Goal: Information Seeking & Learning: Learn about a topic

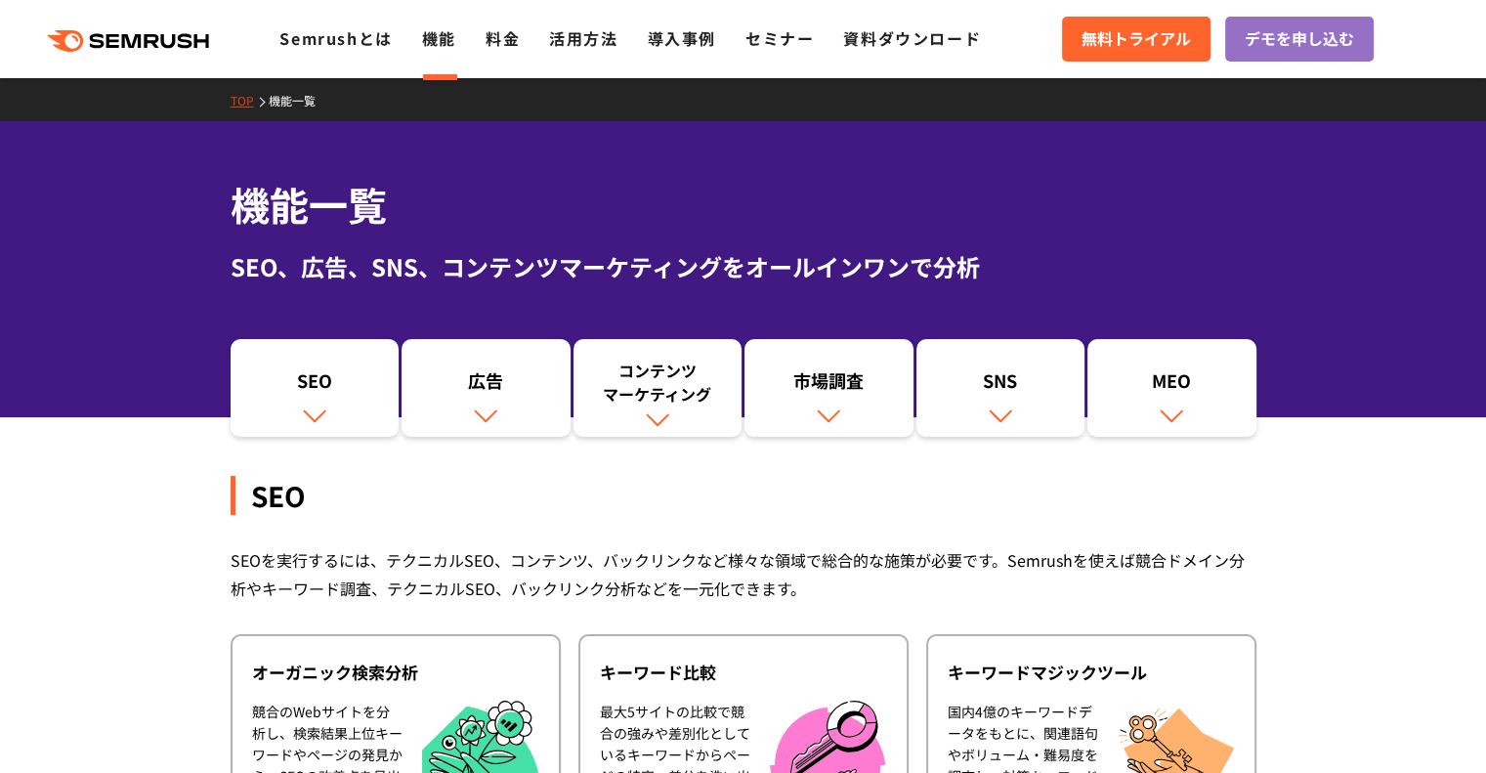
click at [485, 38] on ul "Semrushとは 機能 料金 活用方法 導入事例 セミナー 資料ダウンロード" at bounding box center [644, 38] width 731 height 25
click at [501, 33] on link "料金" at bounding box center [503, 37] width 34 height 23
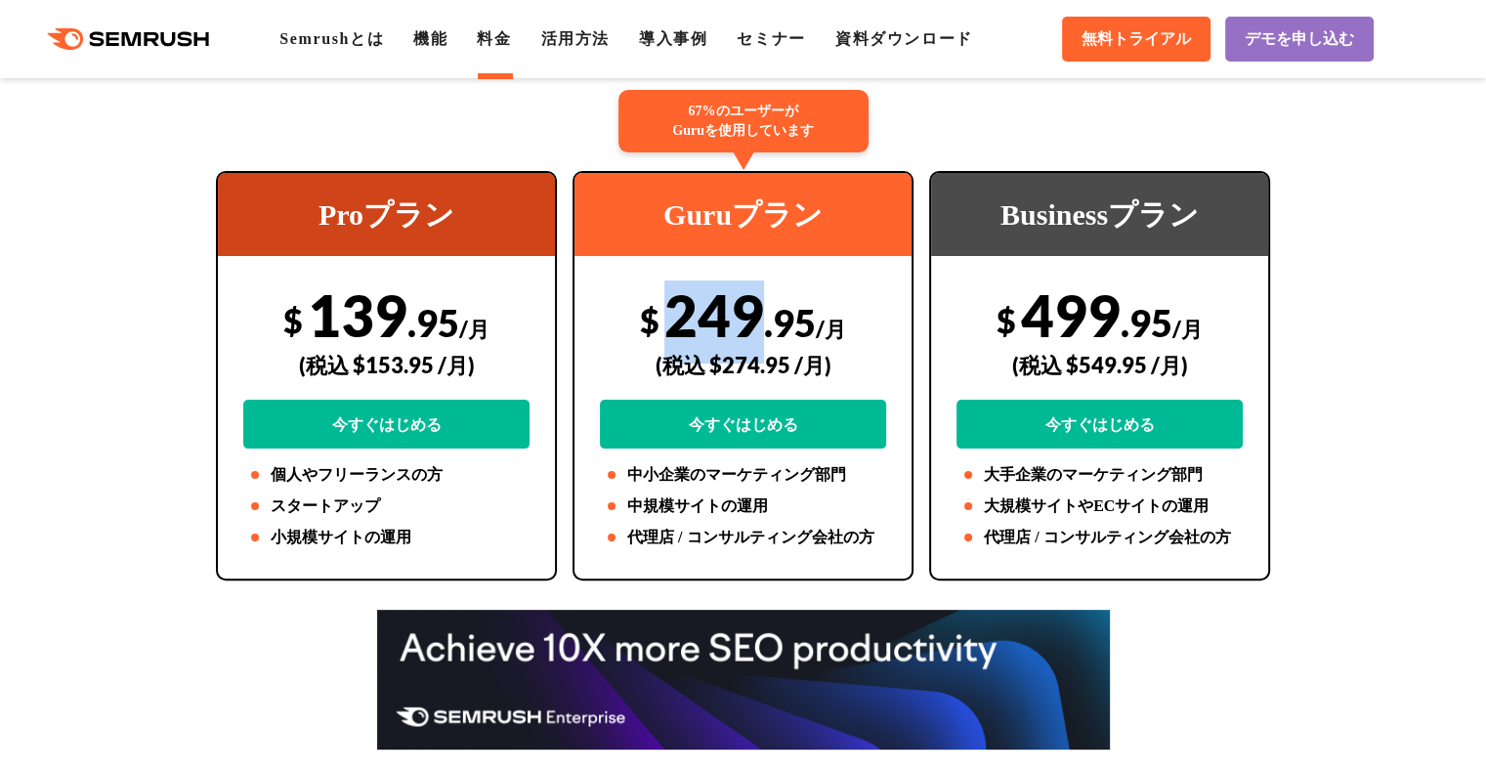
drag, startPoint x: 685, startPoint y: 317, endPoint x: 747, endPoint y: 318, distance: 62.6
click at [747, 318] on div "$ 249 .95 /月 (税込 $274.95 /月) 今すぐはじめる" at bounding box center [743, 364] width 286 height 168
copy div "249"
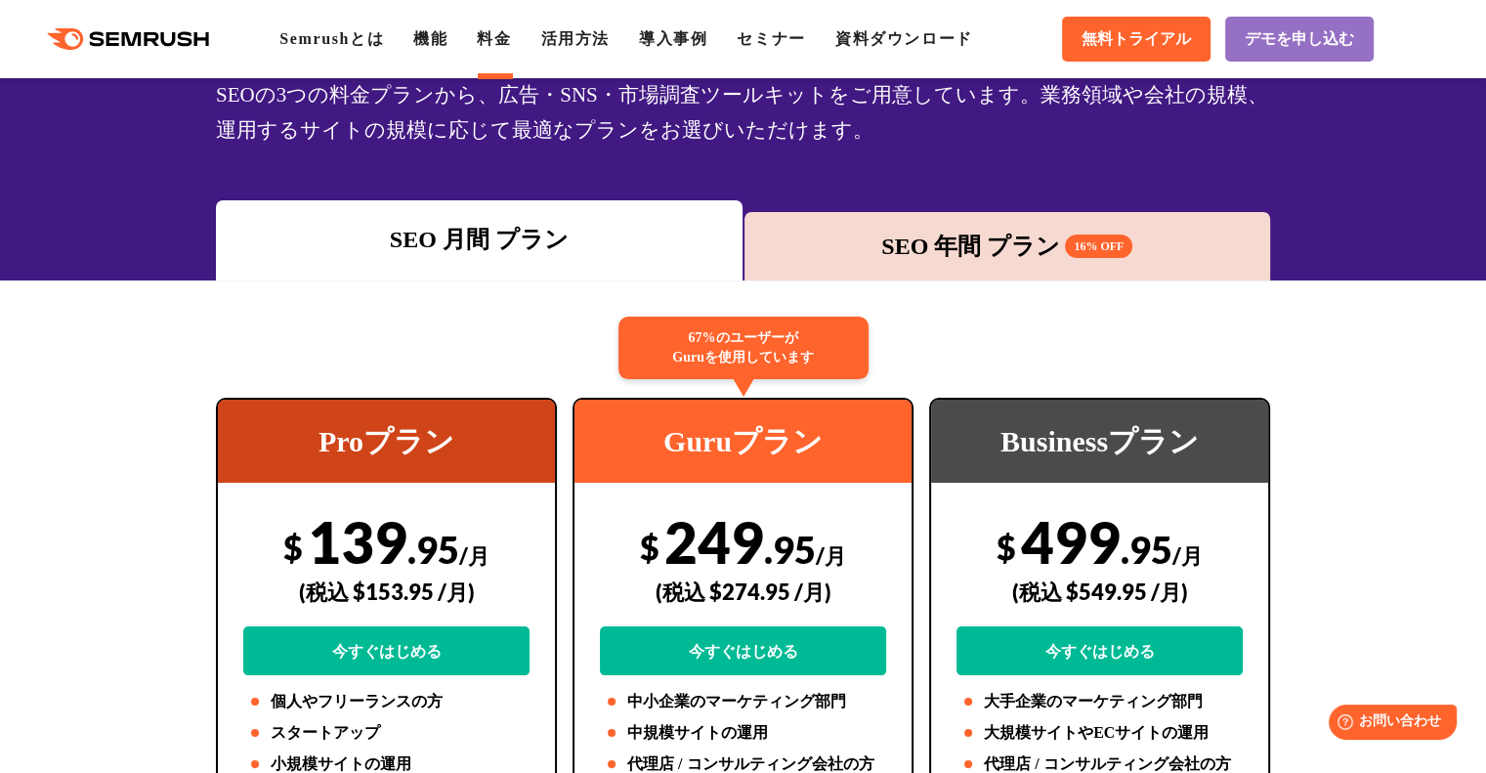
scroll to position [195, 0]
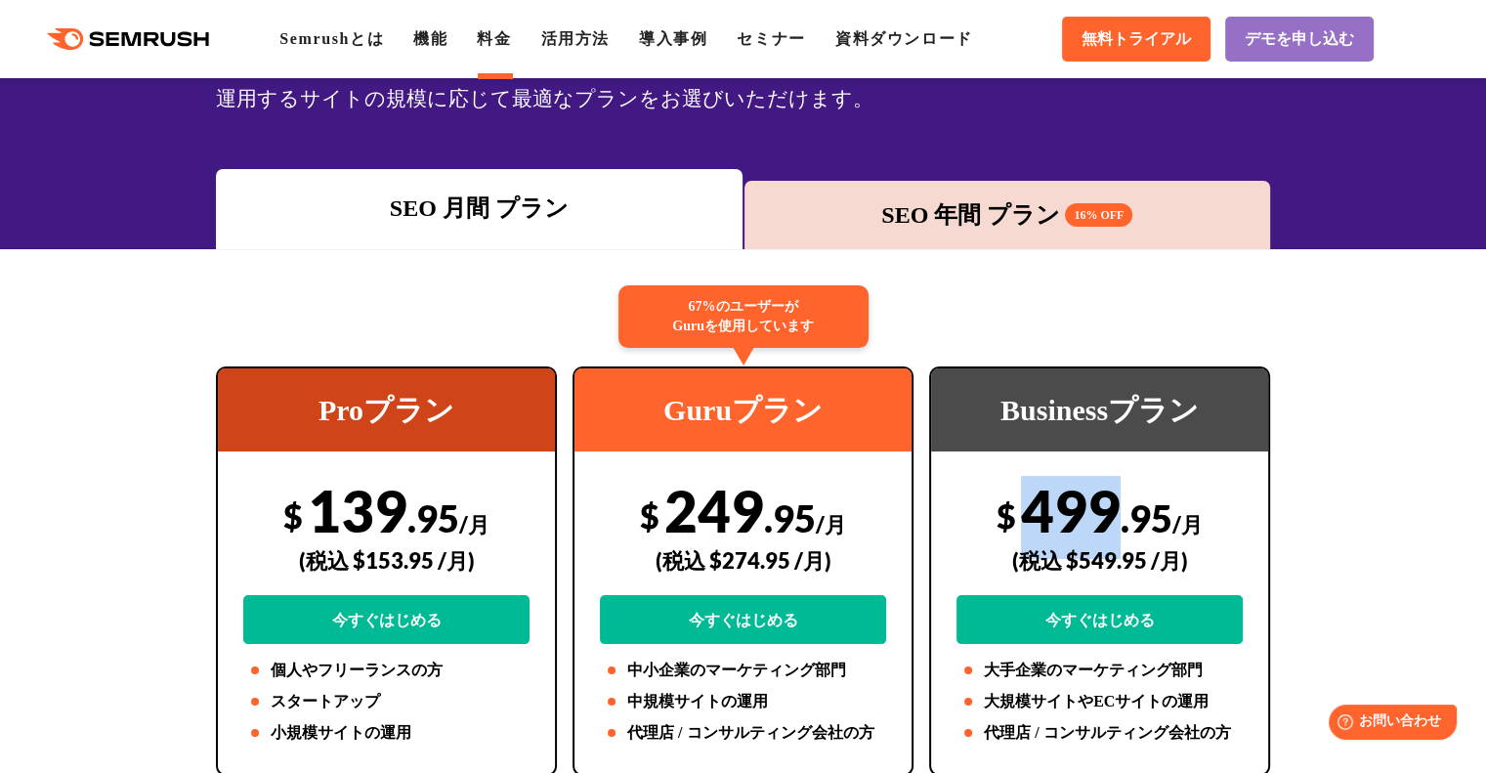
drag, startPoint x: 1013, startPoint y: 520, endPoint x: 1119, endPoint y: 517, distance: 105.5
click at [1119, 517] on div "$ 499 .95 /月 (税込 $549.95 /月) 今すぐはじめる" at bounding box center [1099, 560] width 286 height 168
copy div "499"
drag, startPoint x: 324, startPoint y: 527, endPoint x: 319, endPoint y: 499, distance: 27.8
click at [320, 502] on div "$ 139 .95 /月 (税込 $153.95 /月) 今すぐはじめる" at bounding box center [386, 560] width 286 height 168
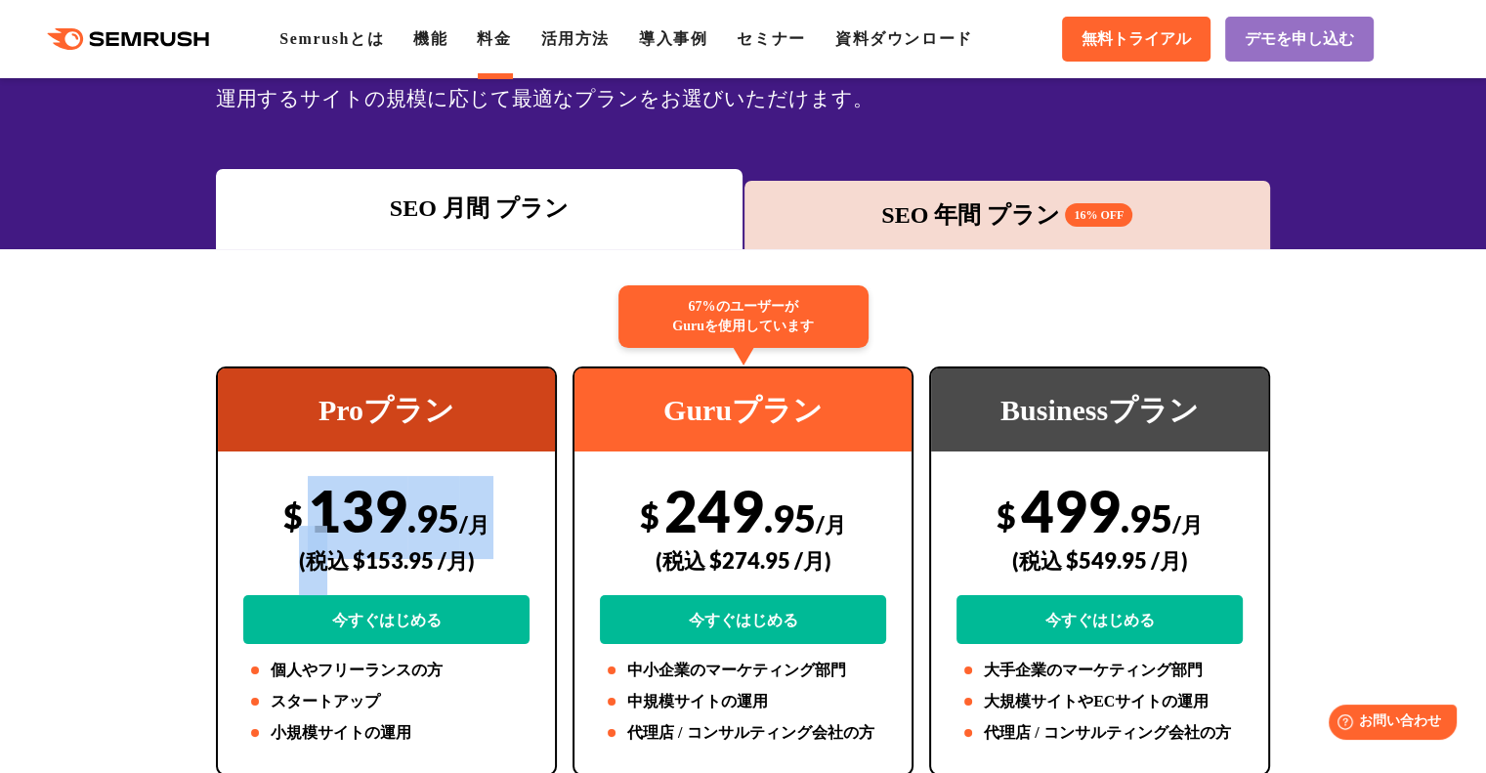
click at [319, 499] on div "$ 139 .95 /月 (税込 $153.95 /月) 今すぐはじめる" at bounding box center [386, 560] width 286 height 168
drag, startPoint x: 322, startPoint y: 503, endPoint x: 892, endPoint y: 42, distance: 732.8
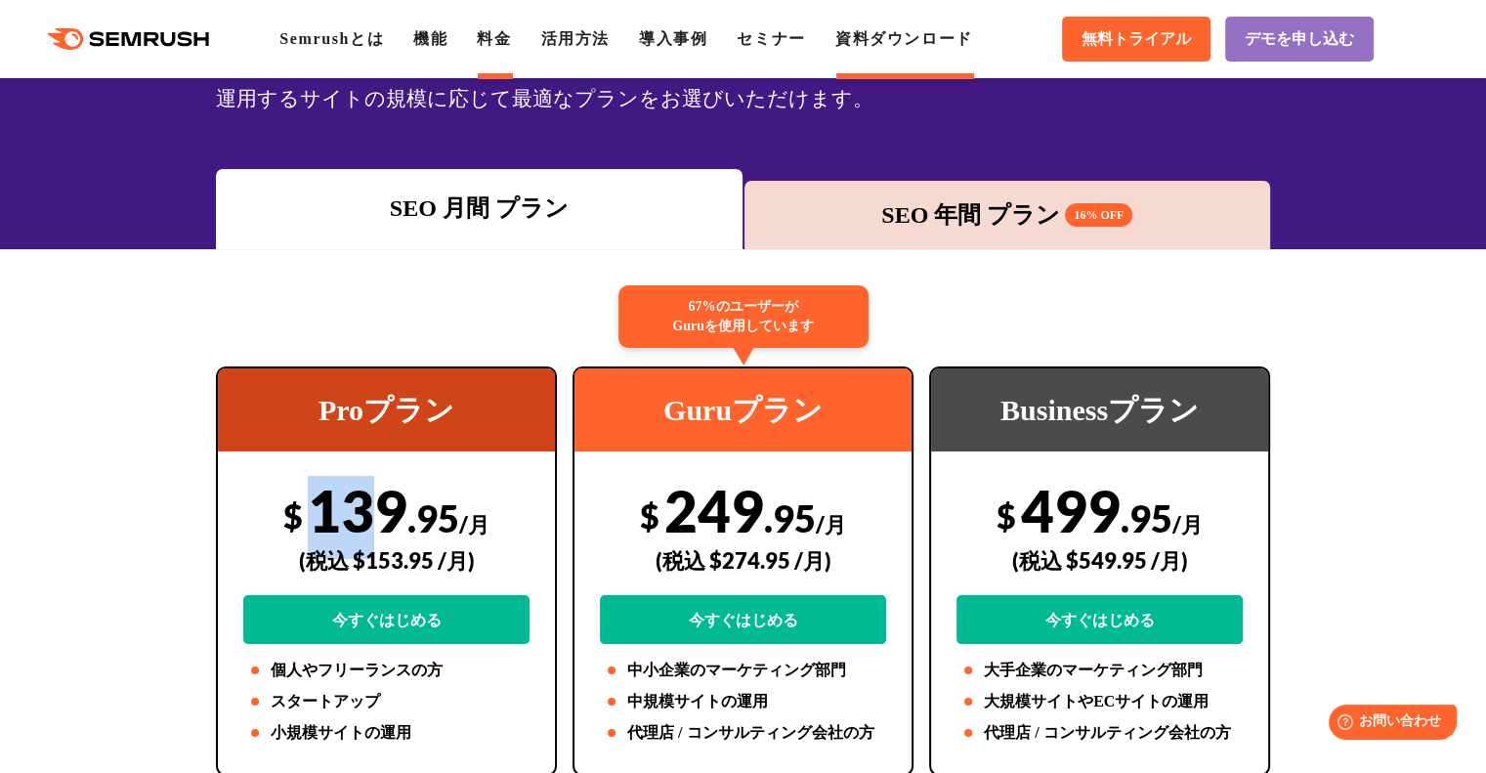
click at [402, 503] on div "$ 139 .95 /月 (税込 $153.95 /月) 今すぐはじめる" at bounding box center [386, 560] width 286 height 168
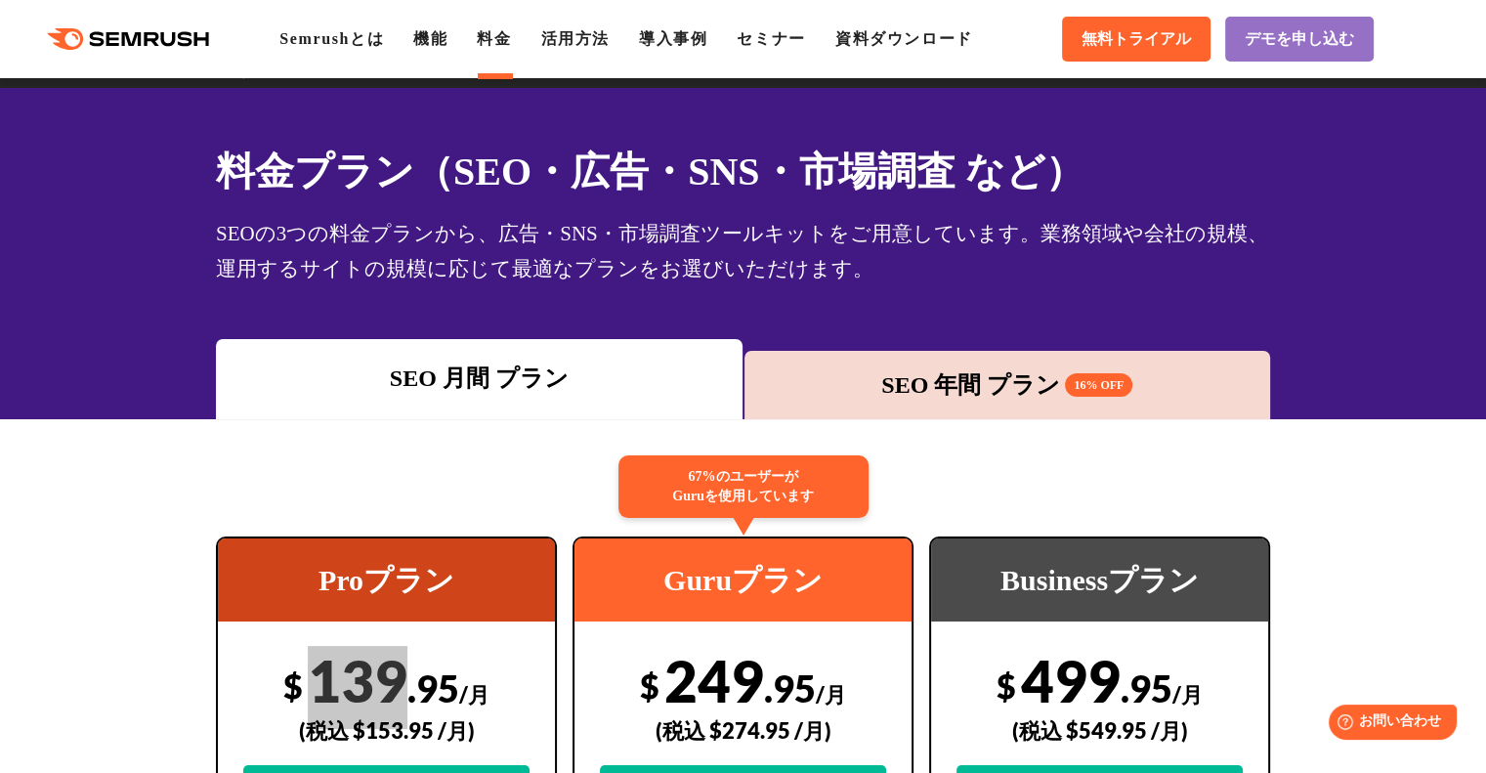
scroll to position [0, 0]
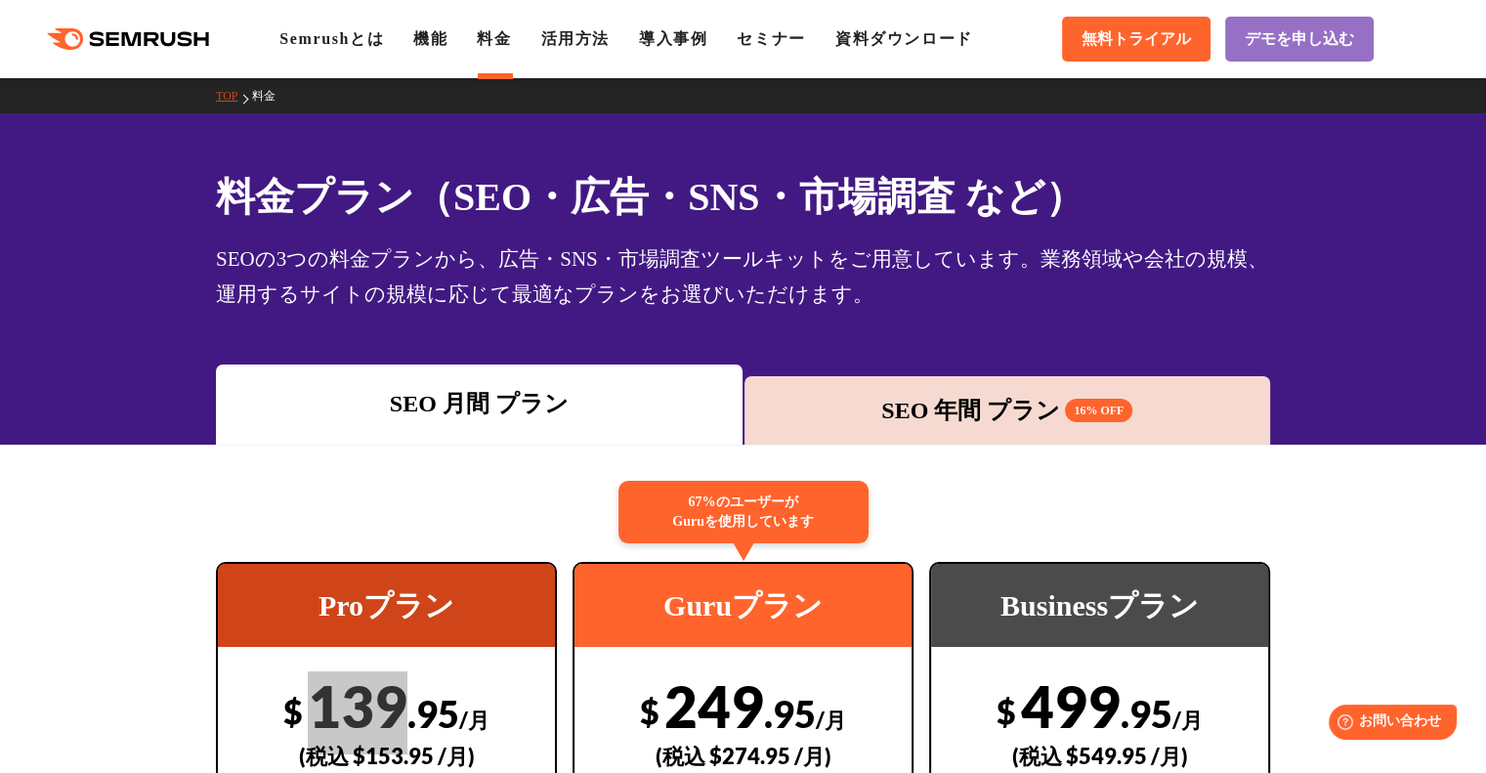
click at [463, 34] on ul "Semrushとは 機能 料金 活用方法 導入事例 セミナー 資料ダウンロード" at bounding box center [640, 38] width 722 height 23
click at [443, 32] on link "機能" at bounding box center [430, 38] width 34 height 17
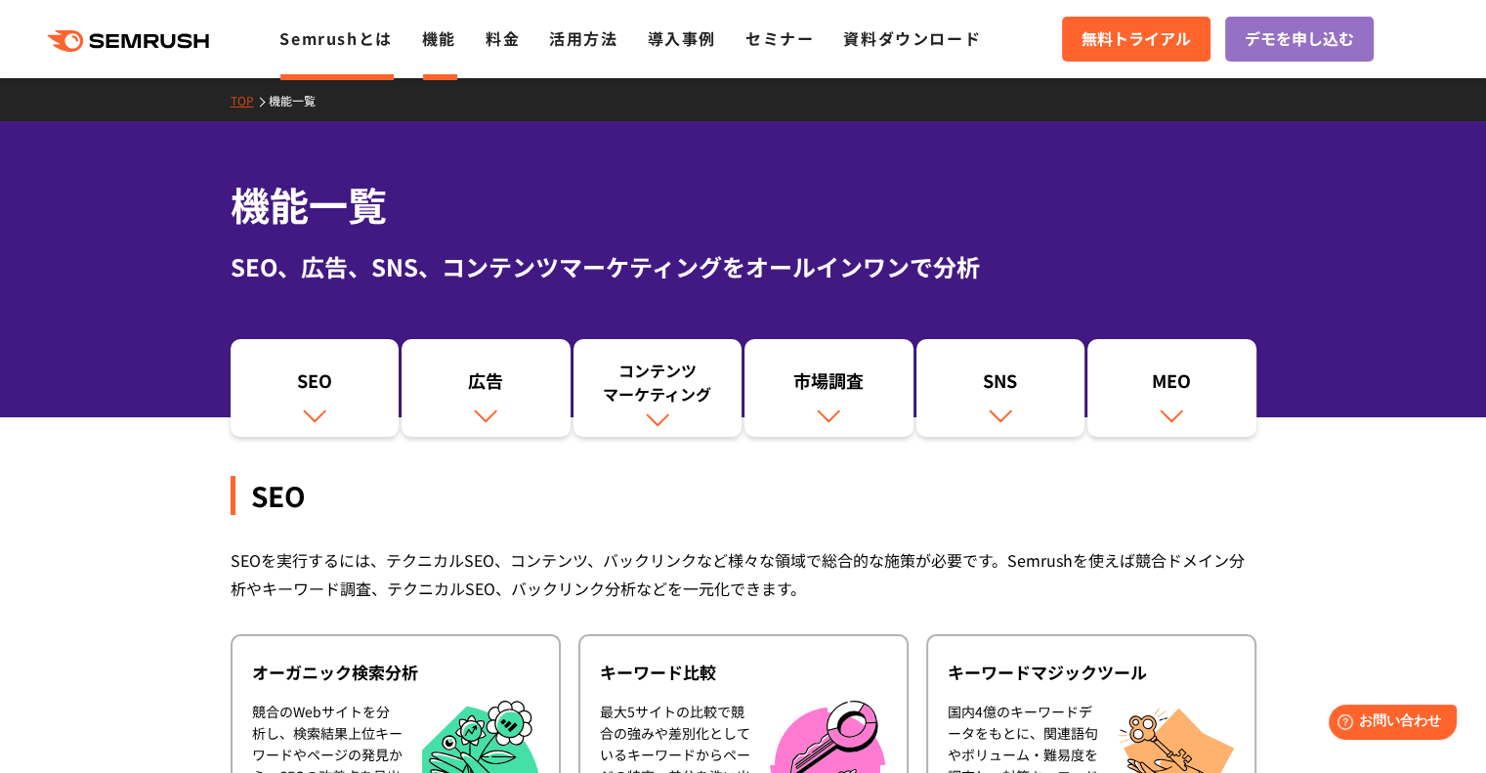
click at [332, 32] on link "Semrushとは" at bounding box center [335, 37] width 112 height 23
